Goal: Use online tool/utility: Utilize a website feature to perform a specific function

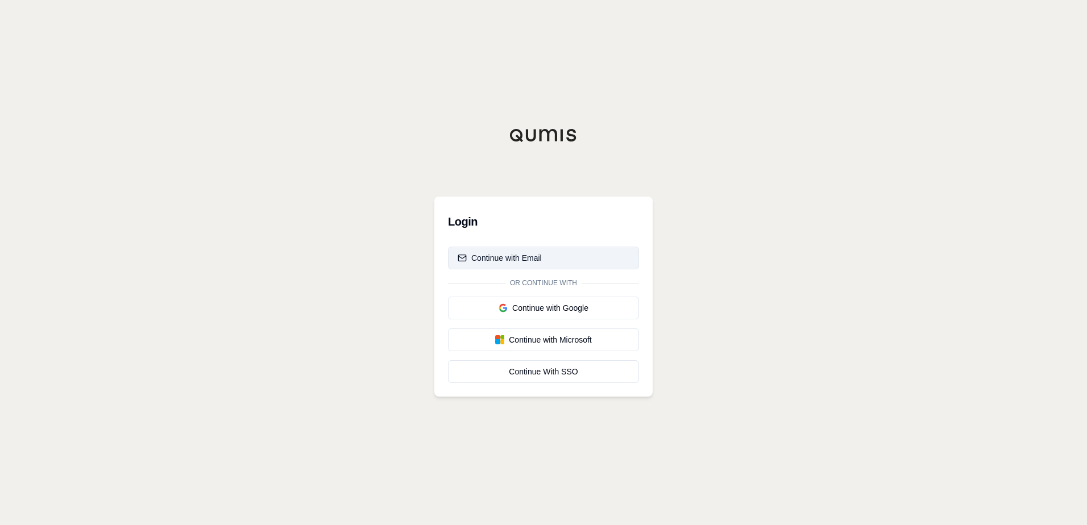
click at [511, 253] on div "Continue with Email" at bounding box center [500, 257] width 84 height 11
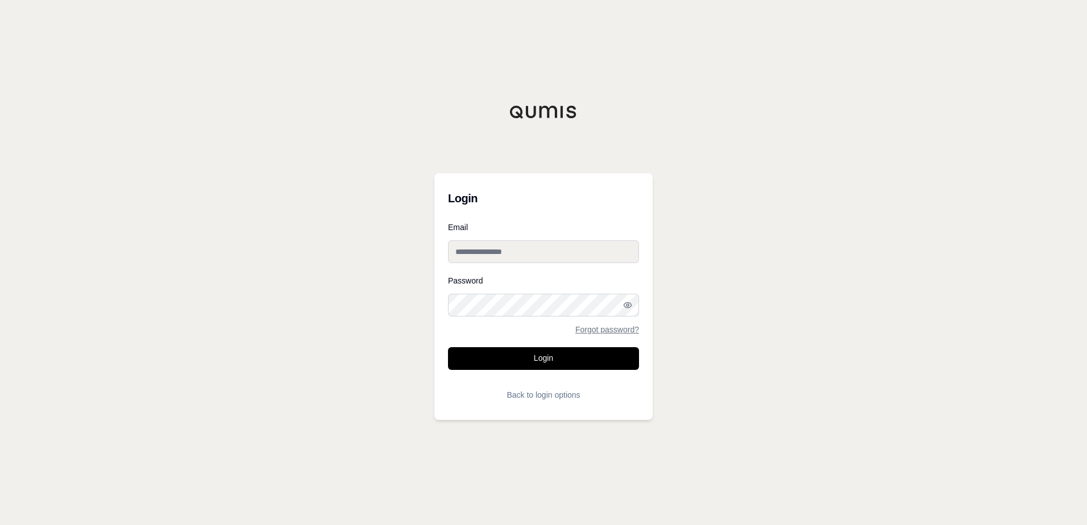
type input "**********"
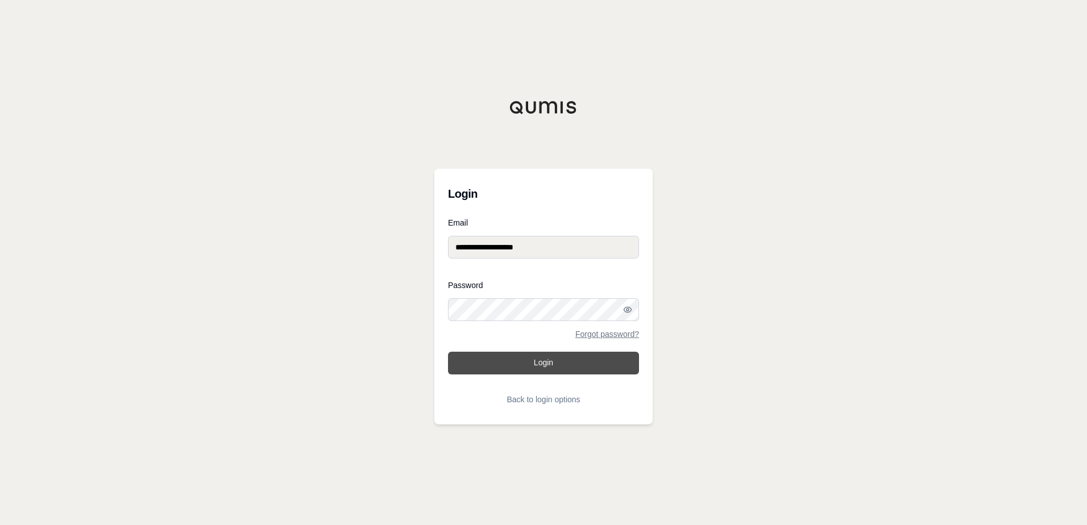
click at [555, 362] on button "Login" at bounding box center [543, 363] width 191 height 23
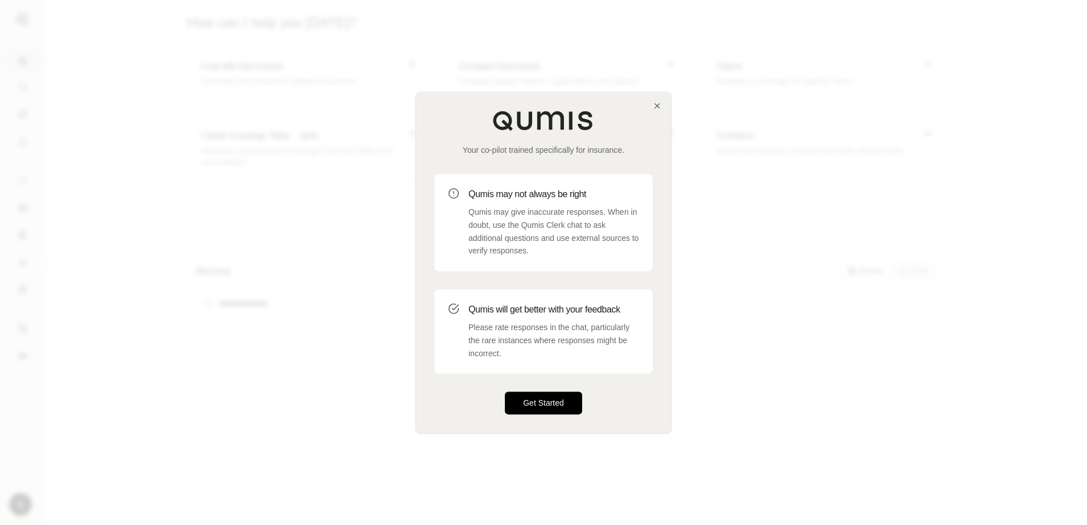
click at [530, 405] on button "Get Started" at bounding box center [543, 403] width 77 height 23
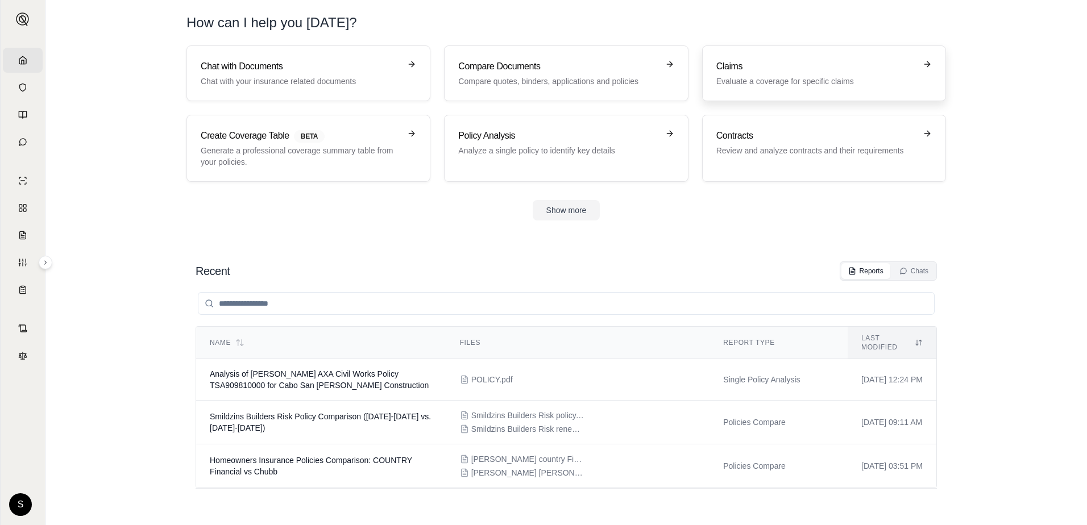
click at [820, 73] on h3 "Claims" at bounding box center [816, 67] width 200 height 14
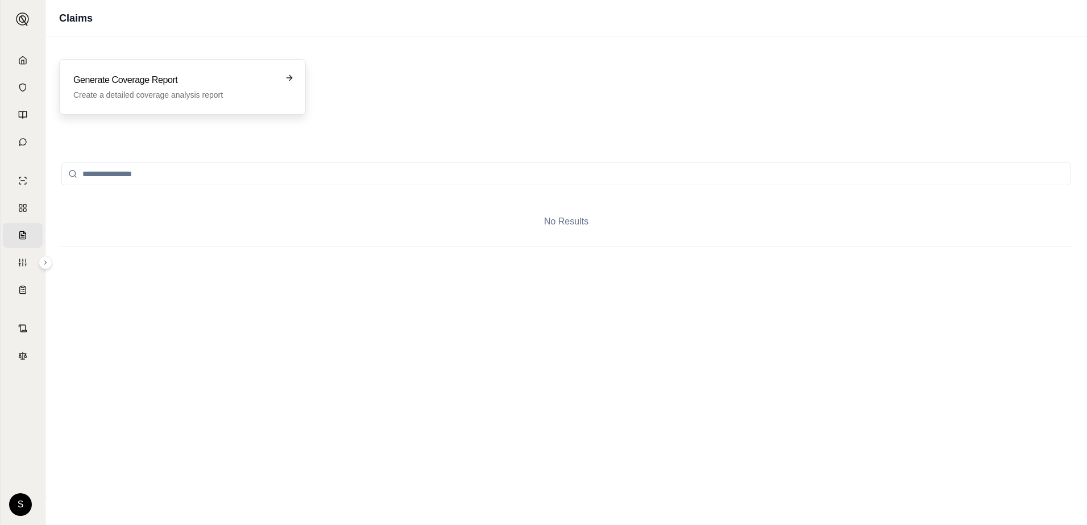
click at [262, 86] on h3 "Generate Coverage Report" at bounding box center [174, 80] width 202 height 14
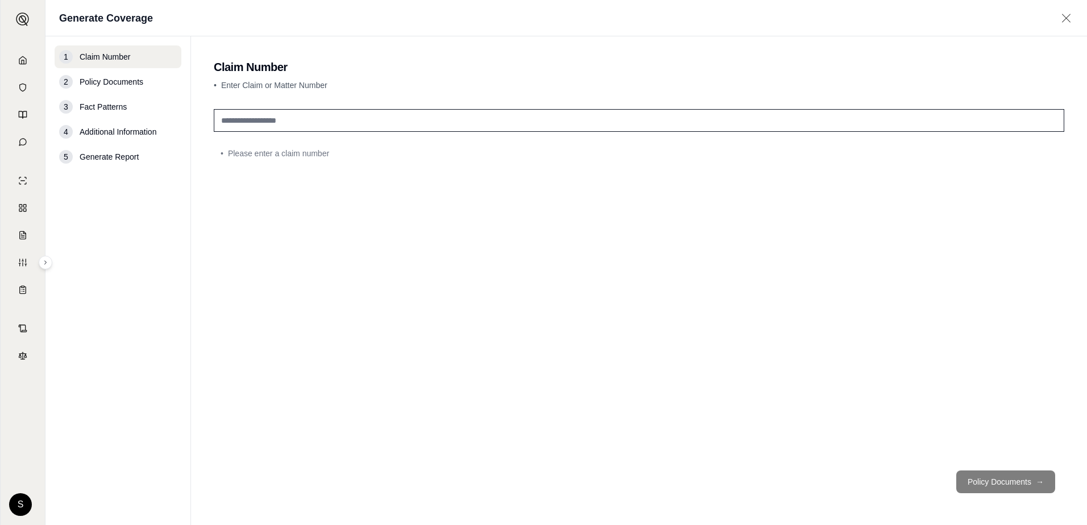
click at [358, 125] on input "text" at bounding box center [639, 120] width 851 height 23
type input "*"
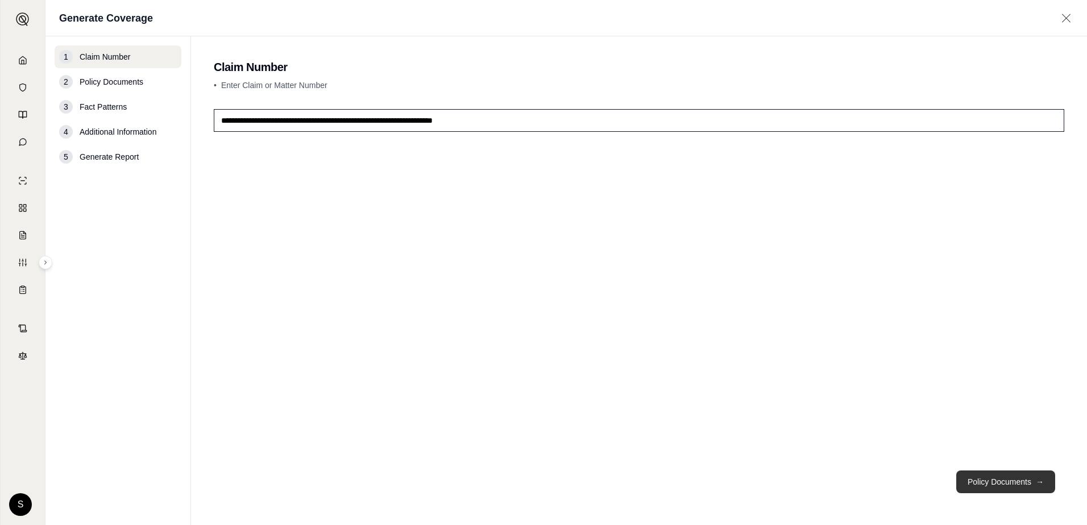
type input "**********"
click at [993, 479] on button "Policy Documents →" at bounding box center [1005, 482] width 99 height 23
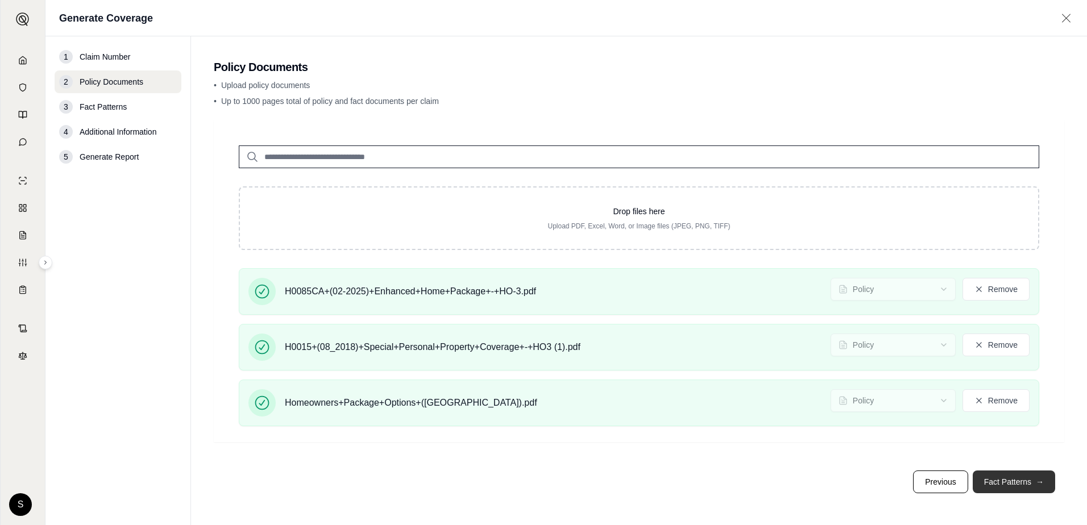
click at [1028, 479] on button "Fact Patterns →" at bounding box center [1014, 482] width 82 height 23
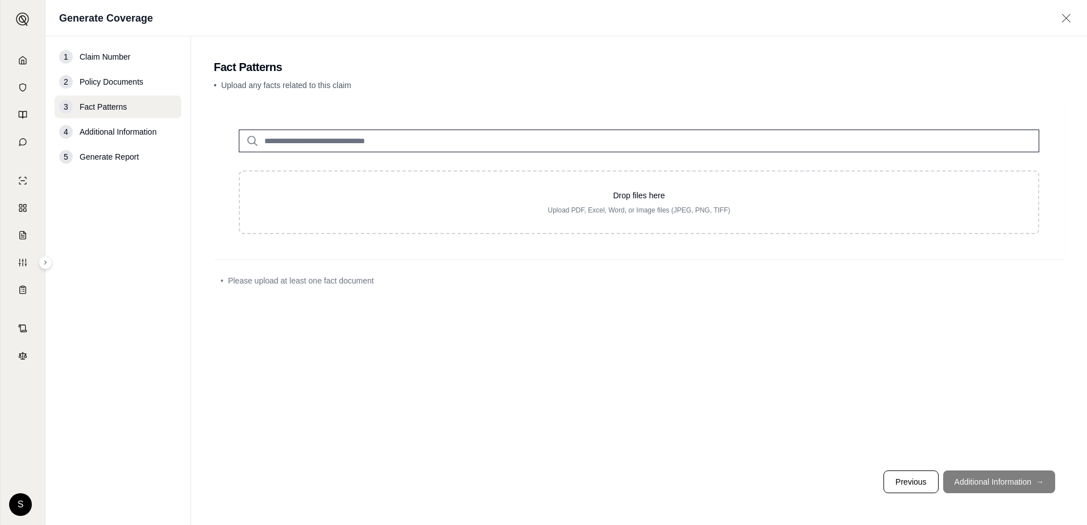
click at [1001, 478] on footer "Previous Additional Information →" at bounding box center [639, 482] width 851 height 41
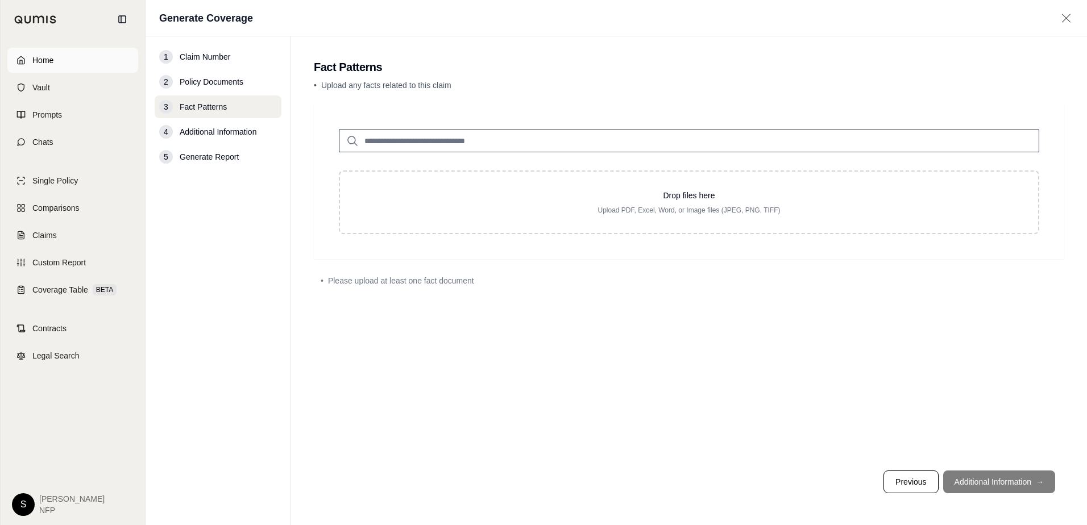
click at [20, 59] on icon at bounding box center [20, 60] width 9 height 9
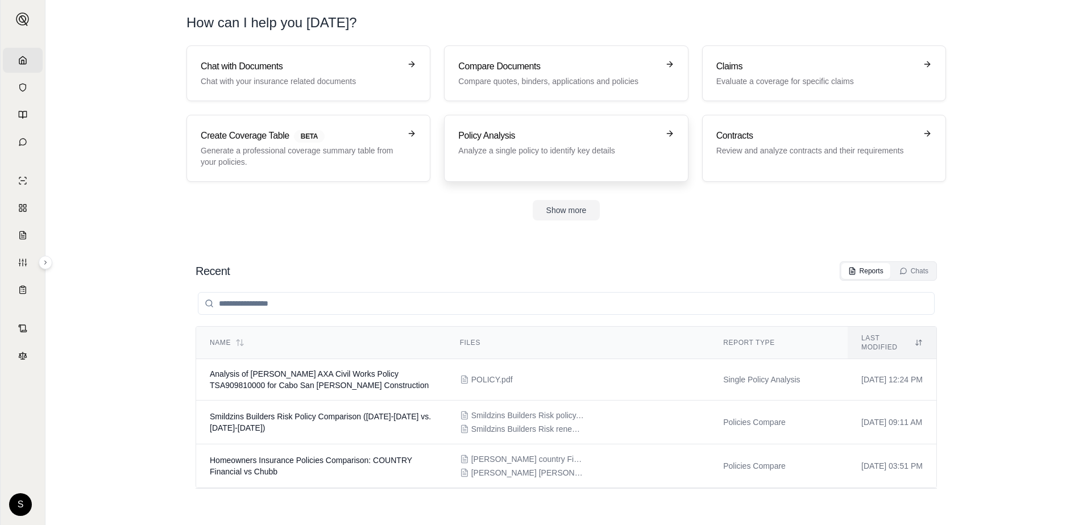
click at [635, 147] on p "Analyze a single policy to identify key details" at bounding box center [558, 150] width 200 height 11
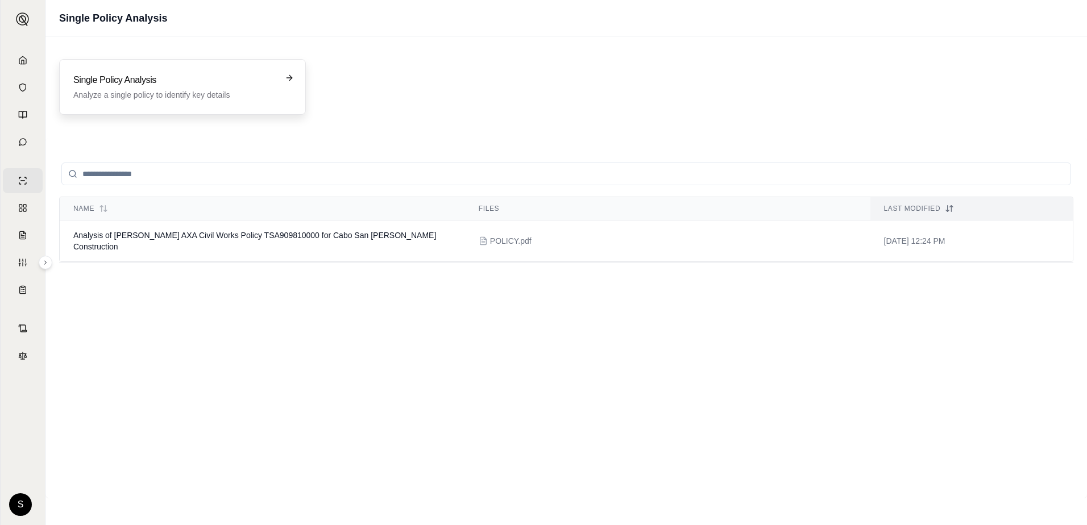
click at [181, 80] on h3 "Single Policy Analysis" at bounding box center [174, 80] width 202 height 14
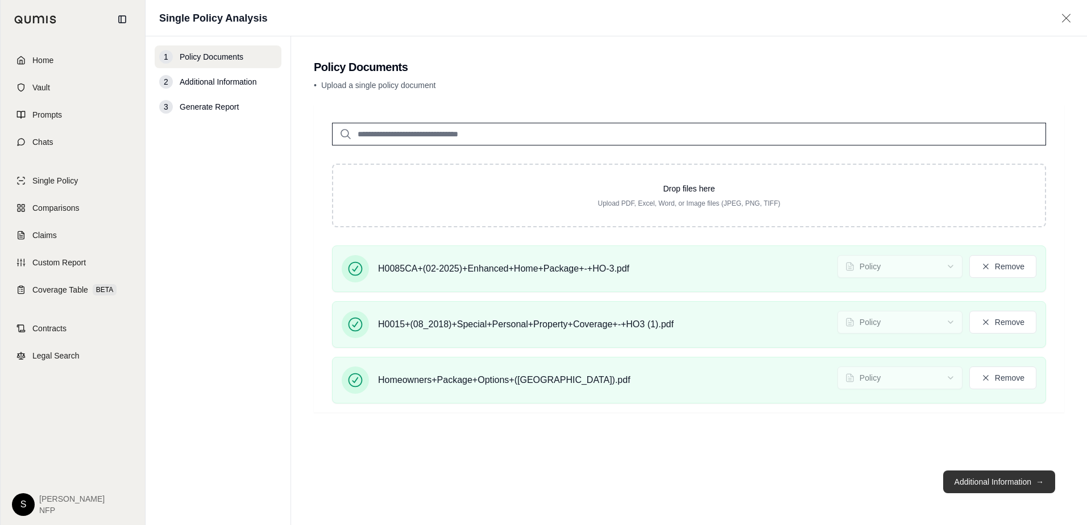
click at [1003, 482] on button "Additional Information →" at bounding box center [999, 482] width 112 height 23
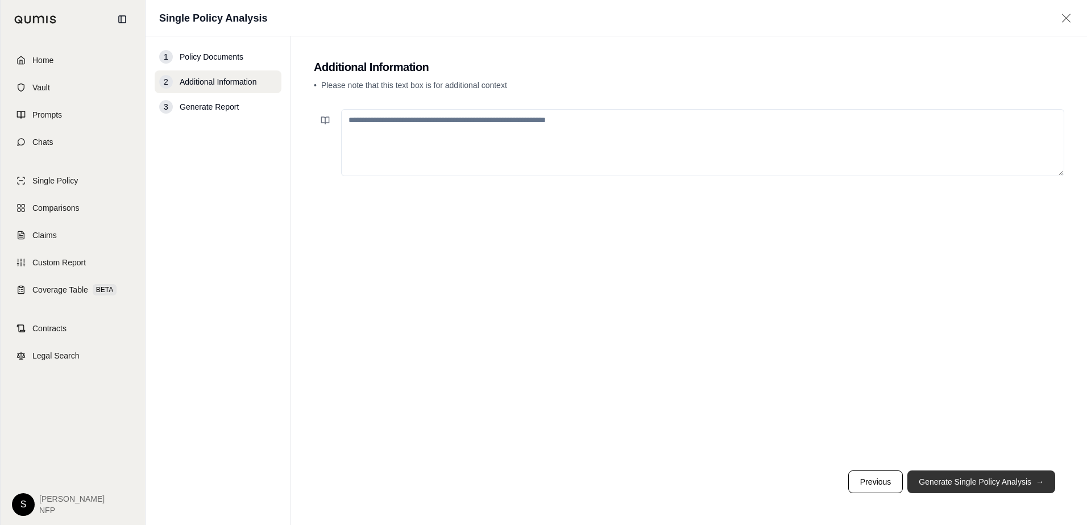
click at [996, 482] on button "Generate Single Policy Analysis →" at bounding box center [981, 482] width 148 height 23
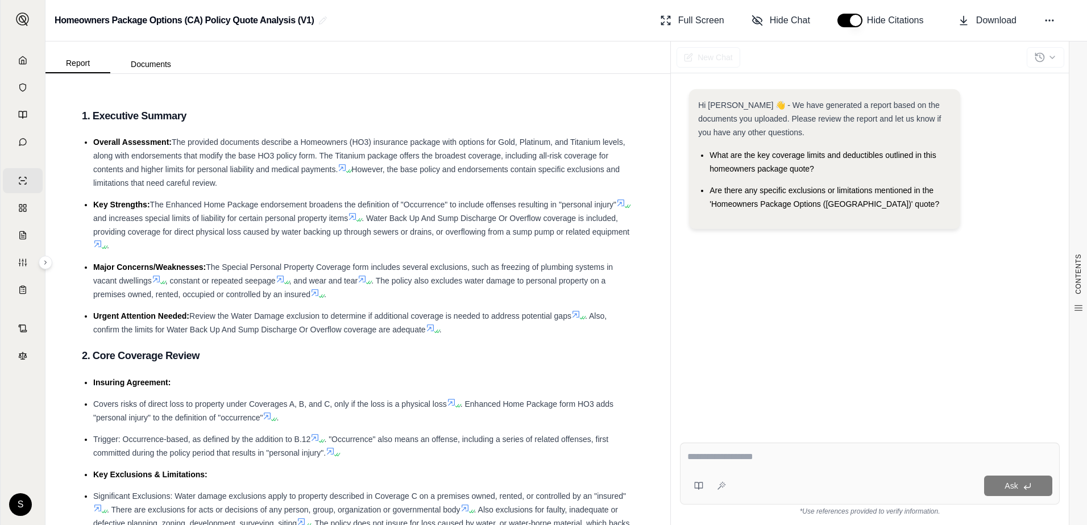
drag, startPoint x: 765, startPoint y: 458, endPoint x: 791, endPoint y: 450, distance: 27.7
click at [765, 458] on textarea at bounding box center [869, 457] width 365 height 14
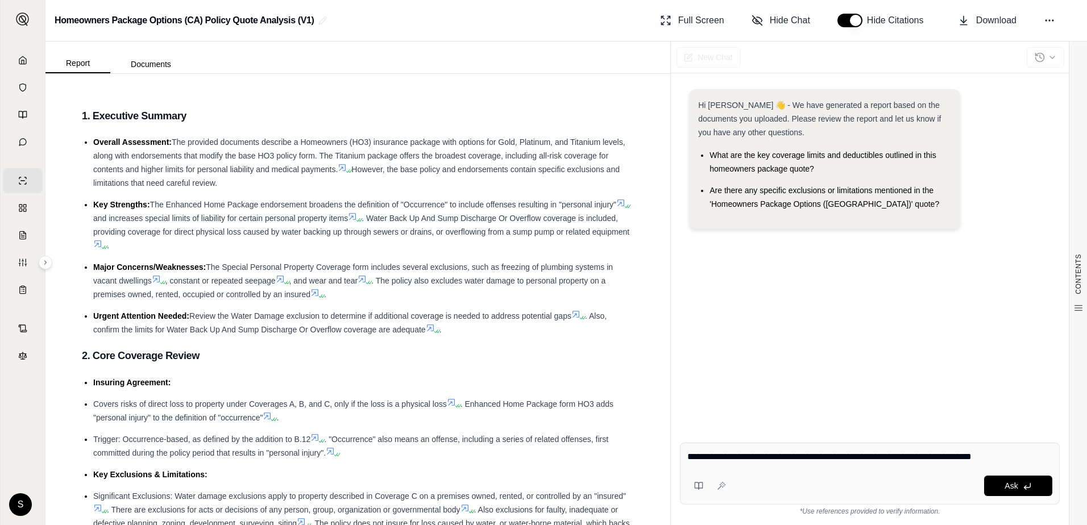
type textarea "**********"
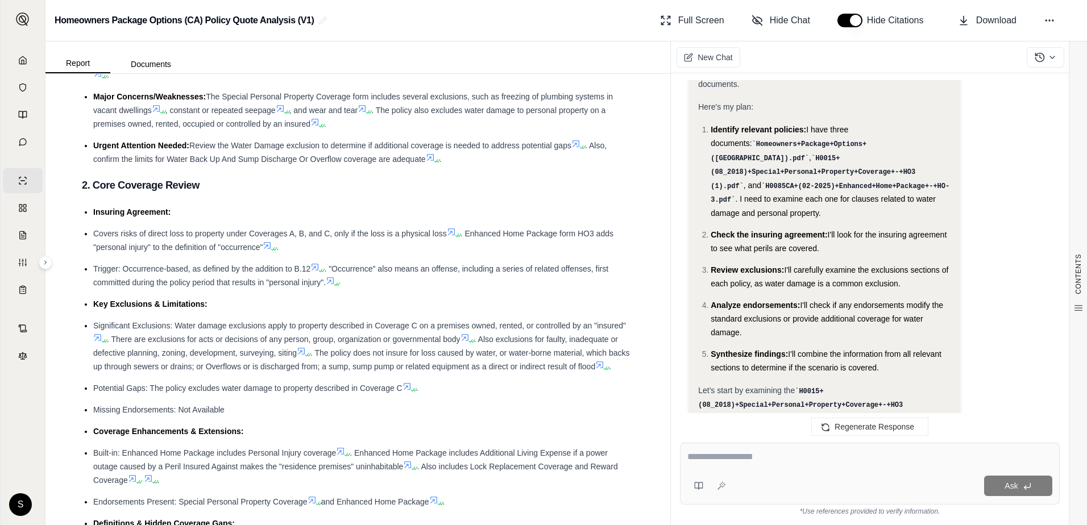
scroll to position [277, 0]
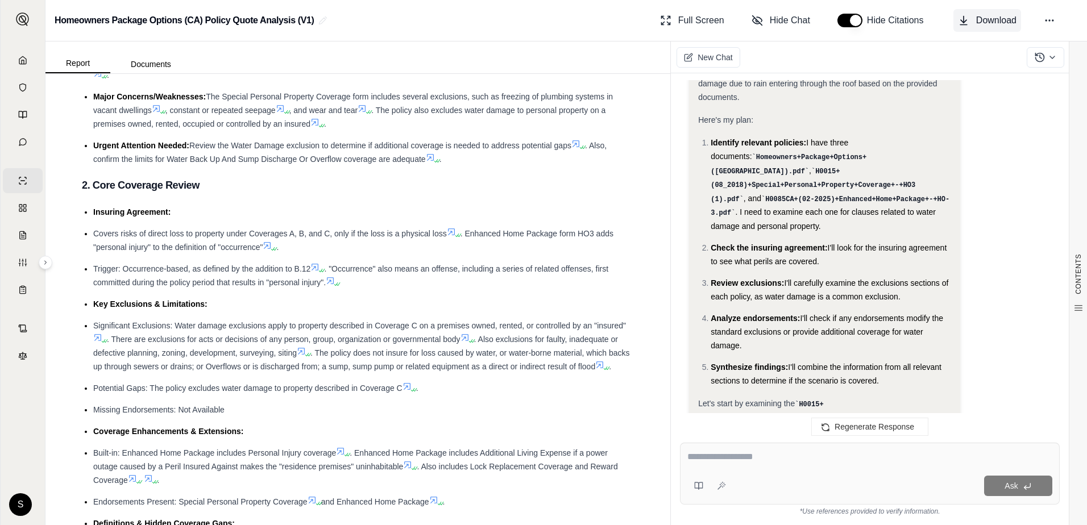
click at [964, 18] on icon at bounding box center [964, 19] width 0 height 7
